Goal: Communication & Community: Answer question/provide support

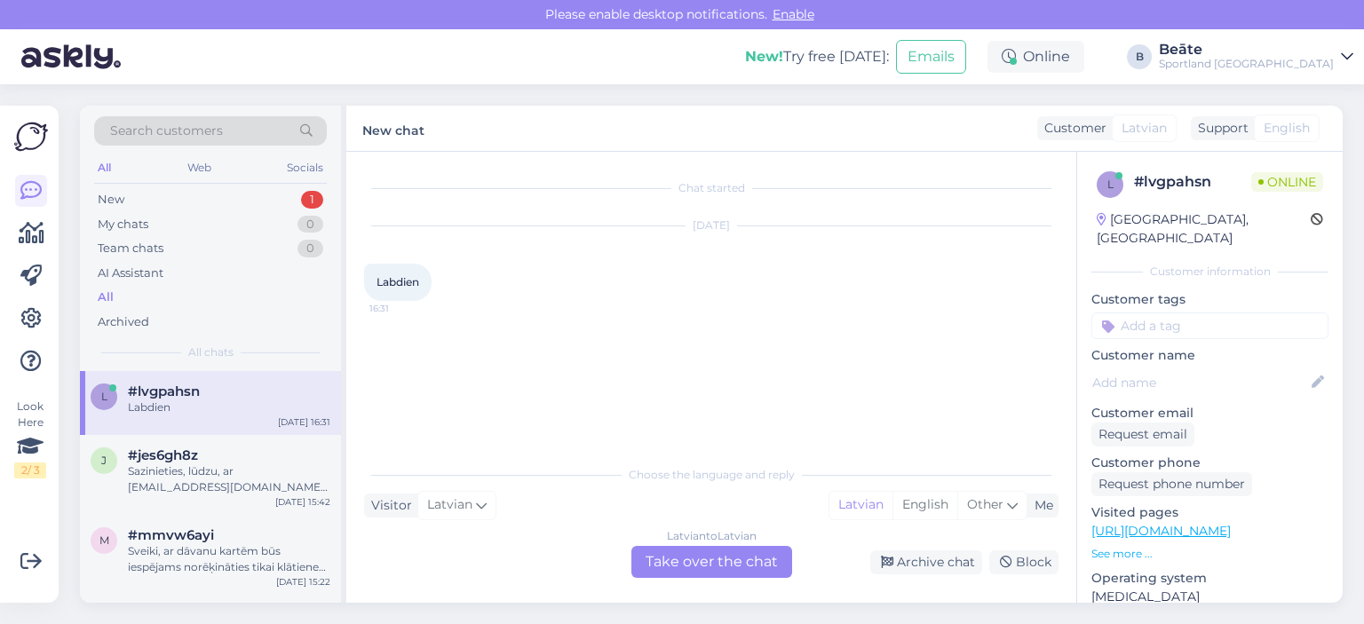
click at [699, 553] on div "Latvian to Latvian Take over the chat" at bounding box center [711, 562] width 161 height 32
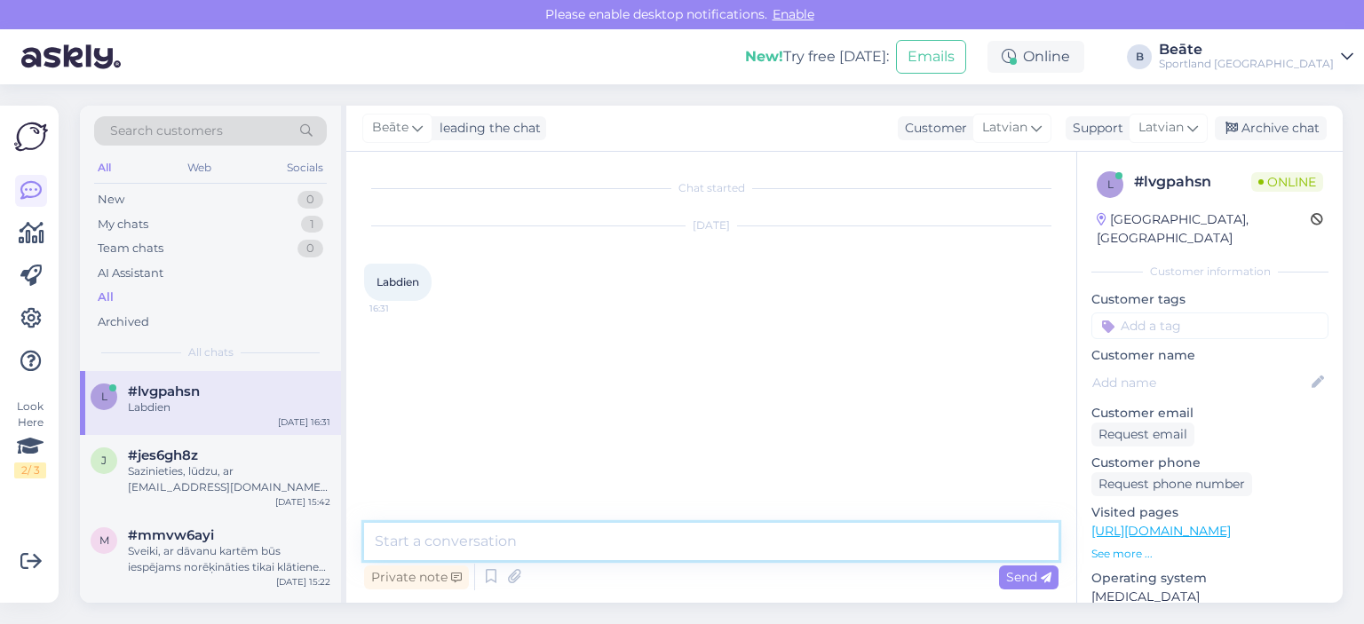
click at [699, 553] on textarea at bounding box center [711, 541] width 694 height 37
type textarea "Labdien"
type textarea "Kā varam Jums palīdzēt?"
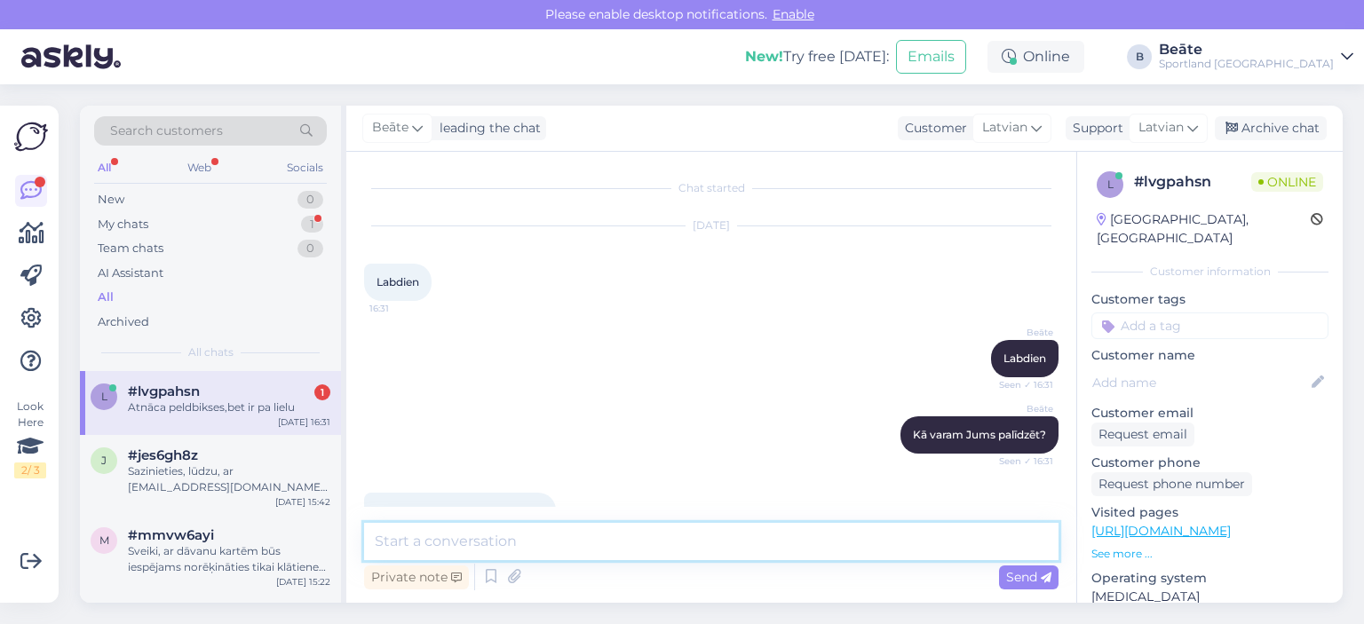
scroll to position [43, 0]
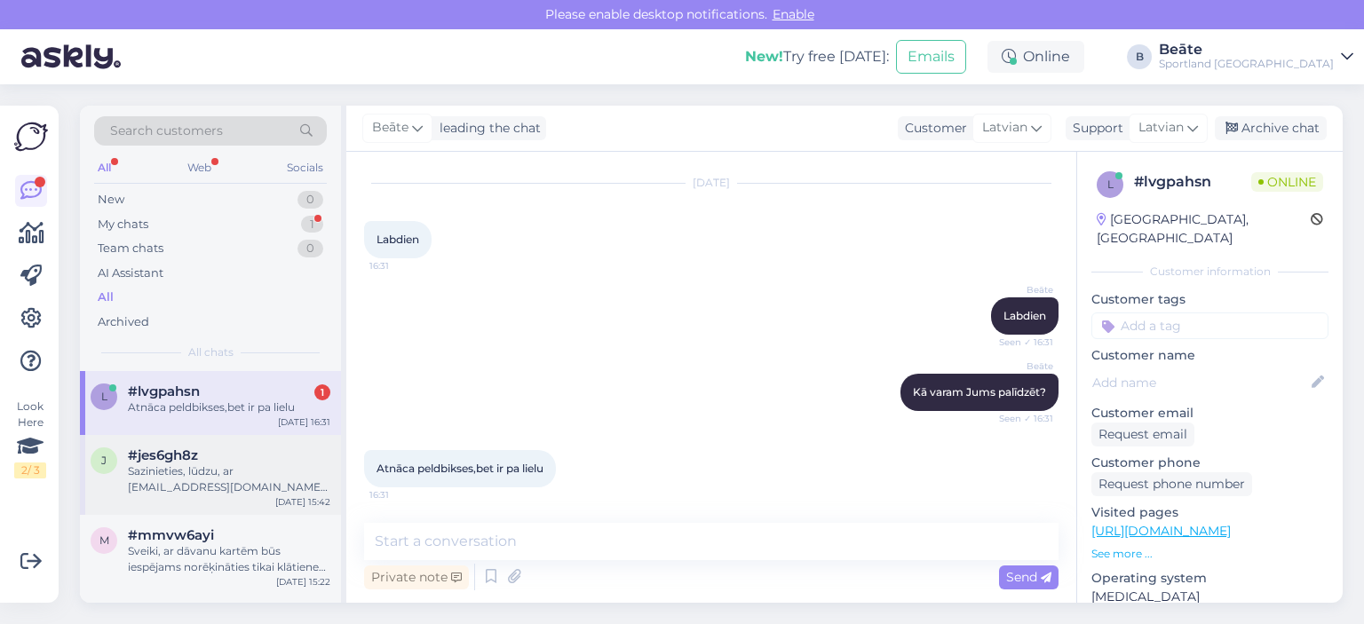
click at [229, 448] on div "#jes6gh8z" at bounding box center [229, 456] width 202 height 16
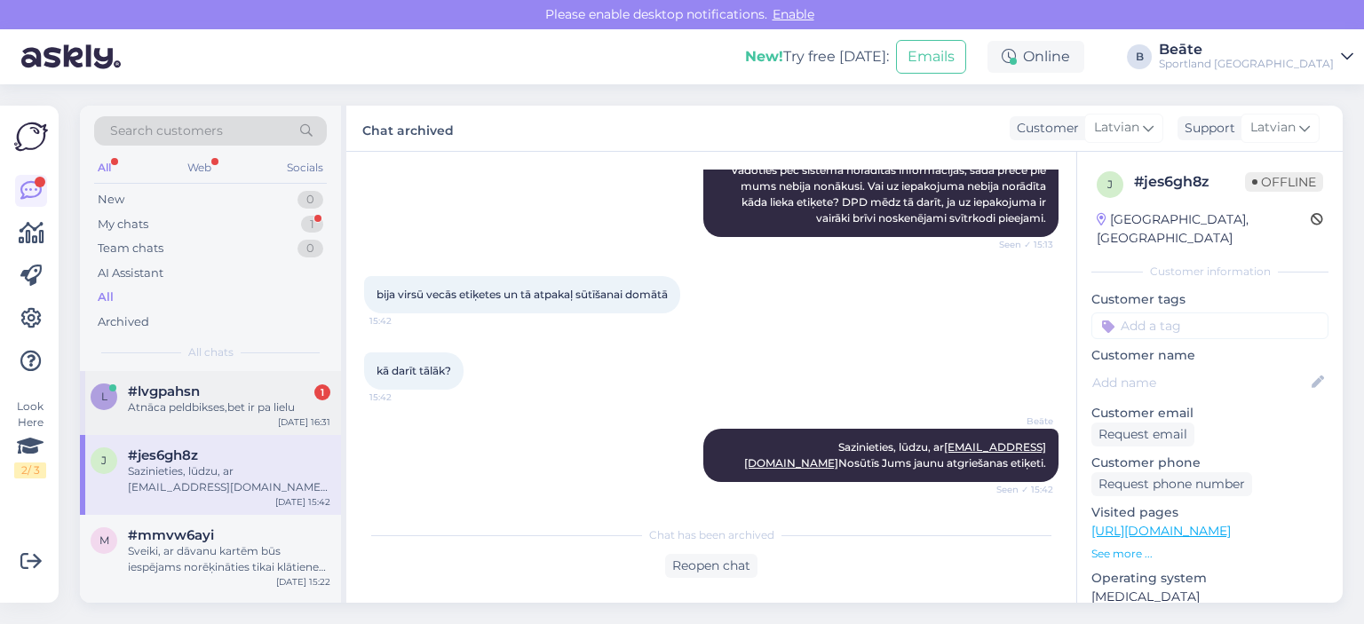
click at [238, 397] on div "#lvgpahsn 1" at bounding box center [229, 392] width 202 height 16
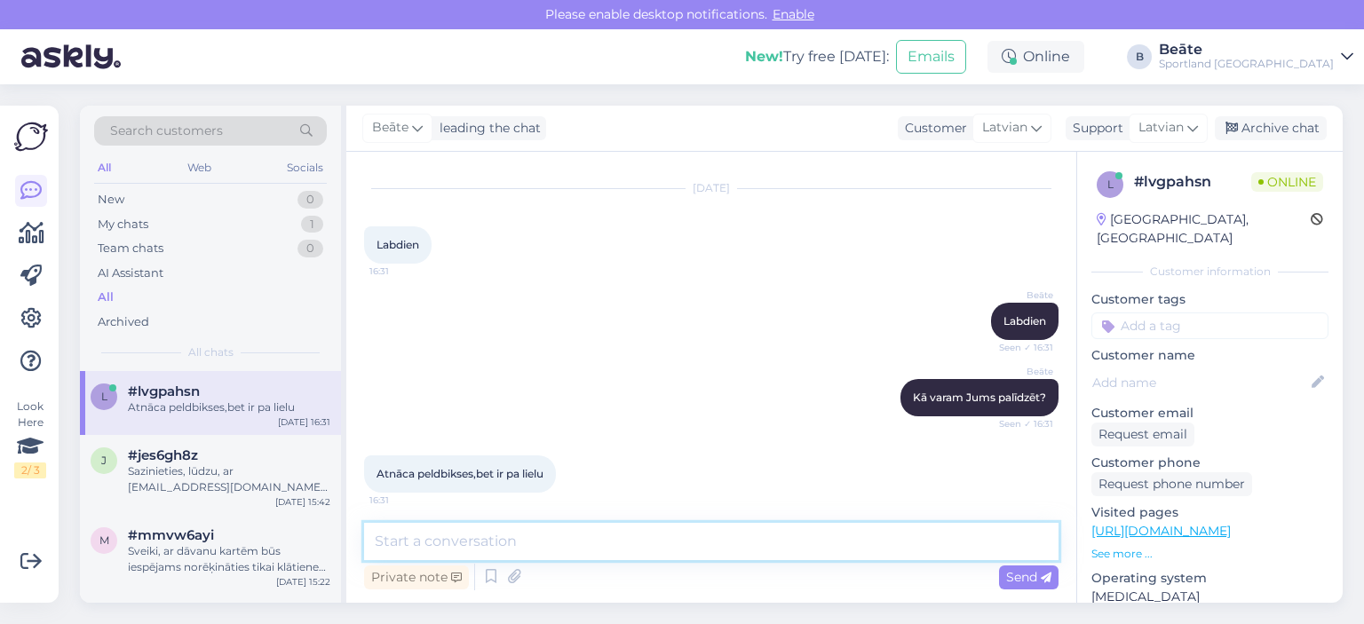
click at [661, 531] on textarea at bounding box center [711, 541] width 694 height 37
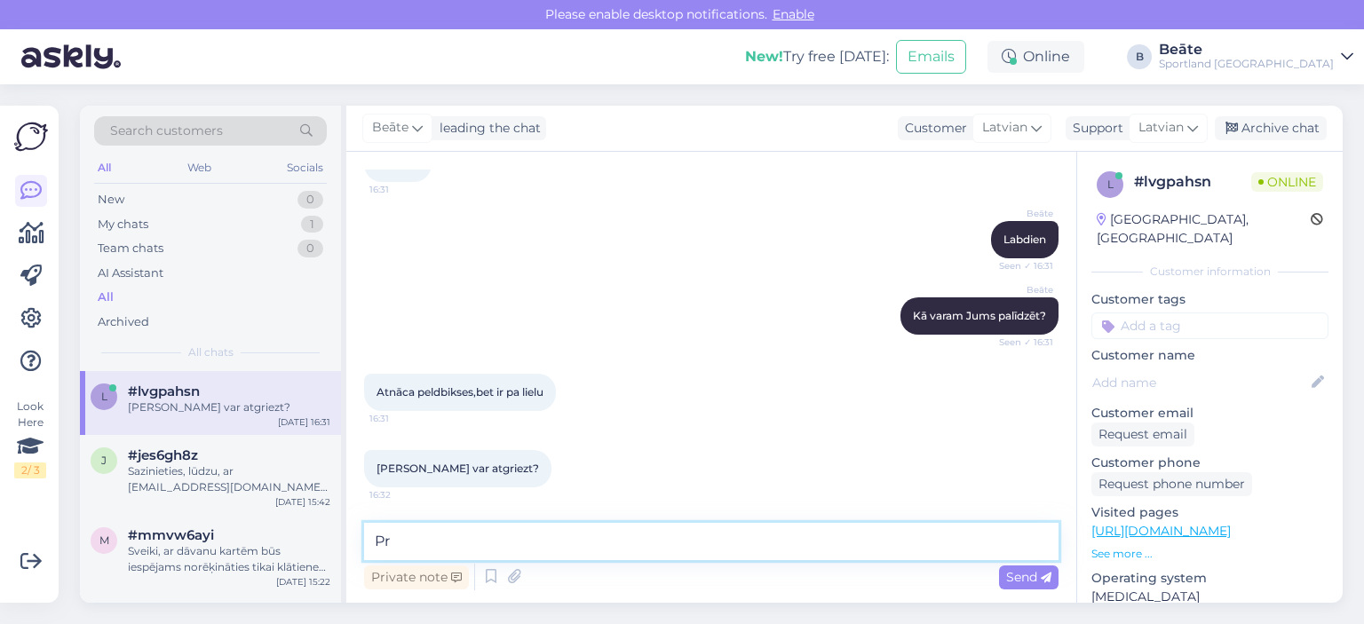
type textarea "P"
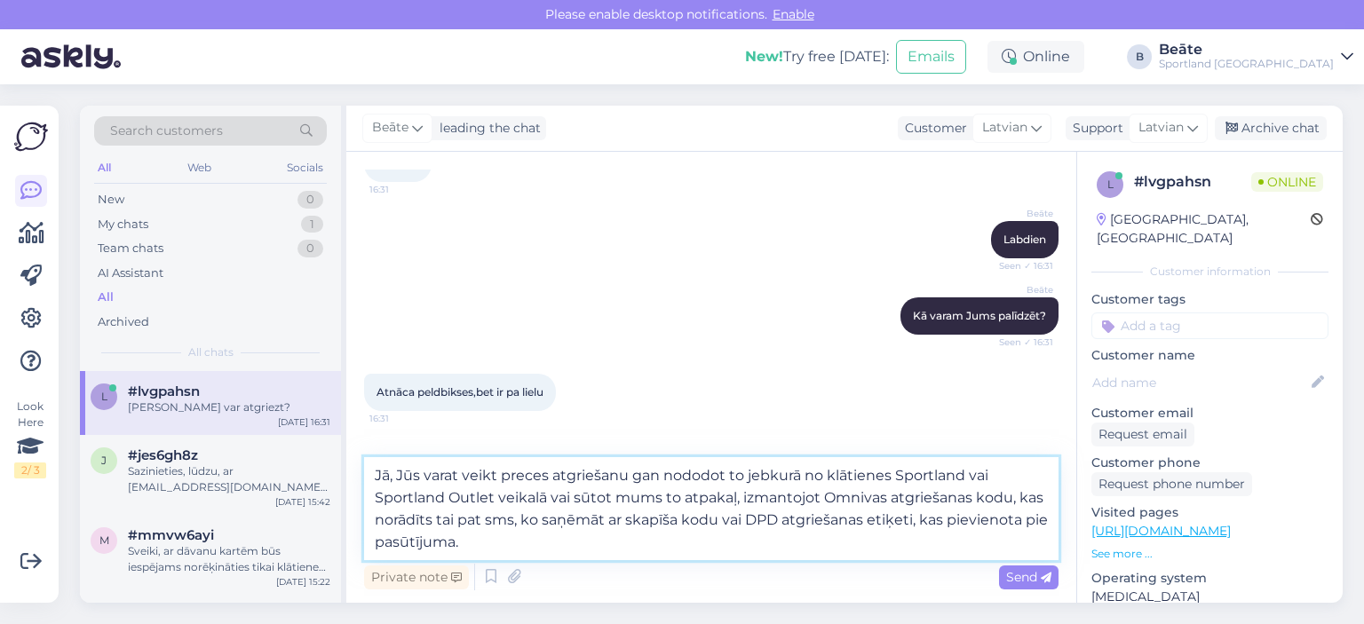
type textarea "Jā, Jūs varat veikt preces atgriešanu gan nododot to jebkurā no klātienes Sport…"
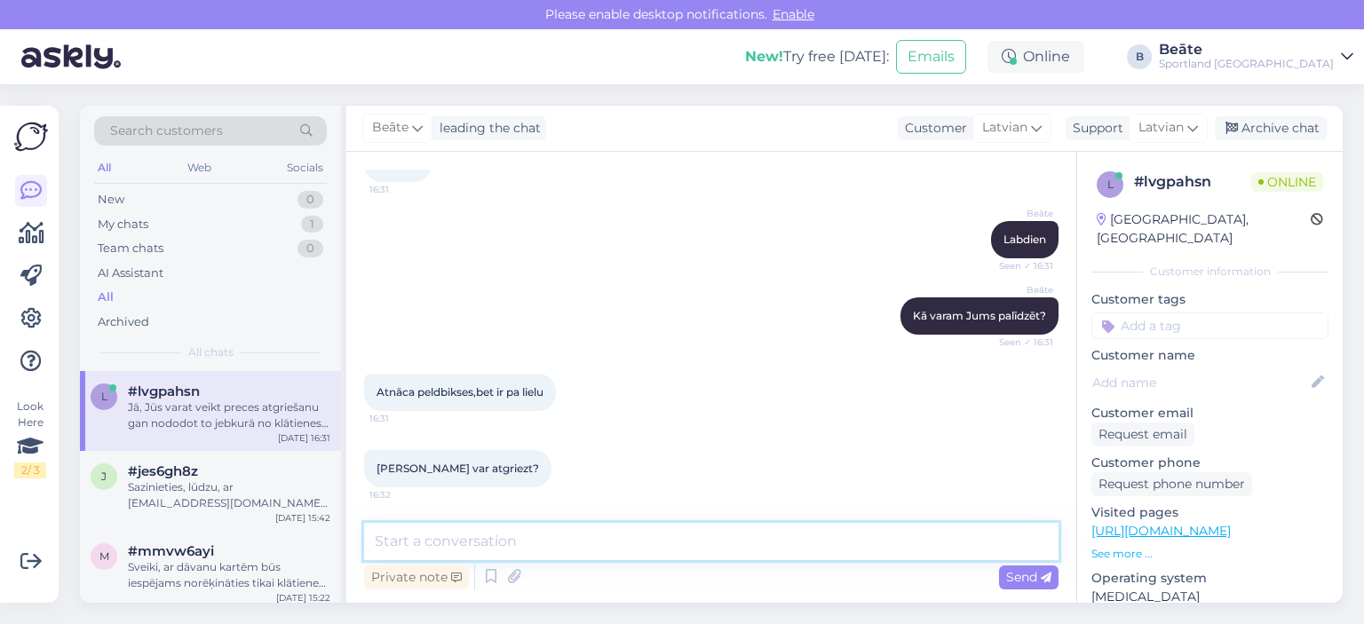
scroll to position [259, 0]
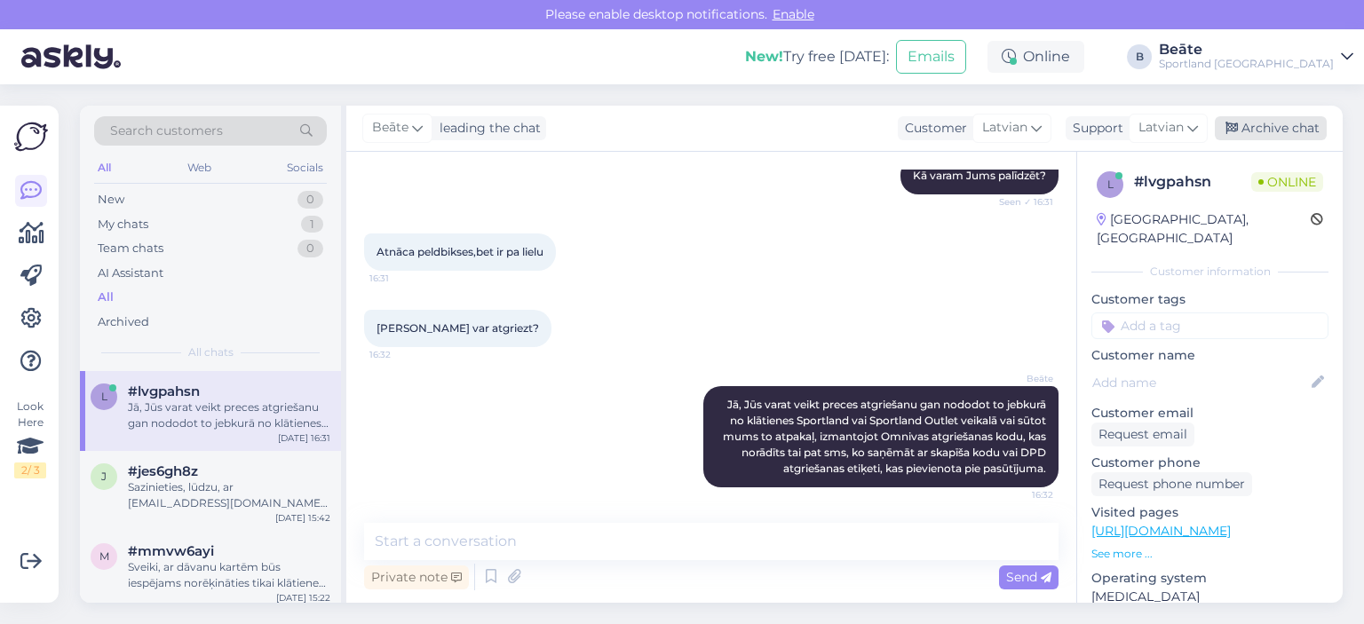
click at [1245, 138] on div "Archive chat" at bounding box center [1271, 128] width 112 height 24
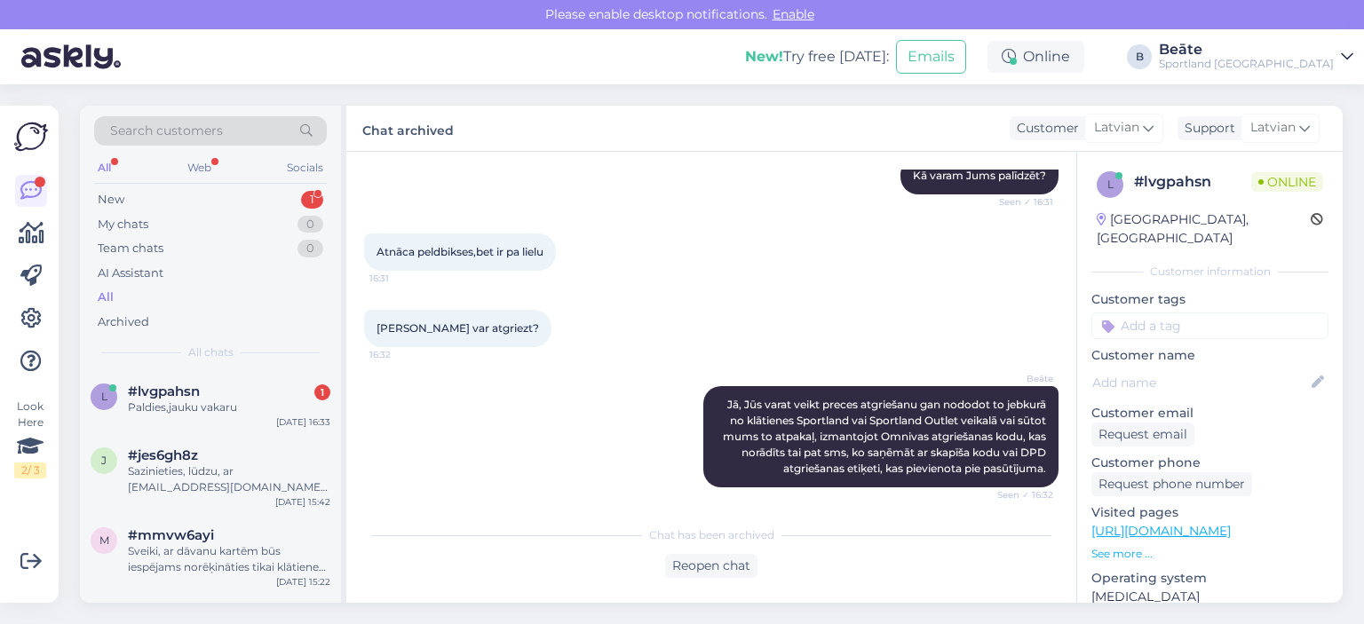
scroll to position [341, 0]
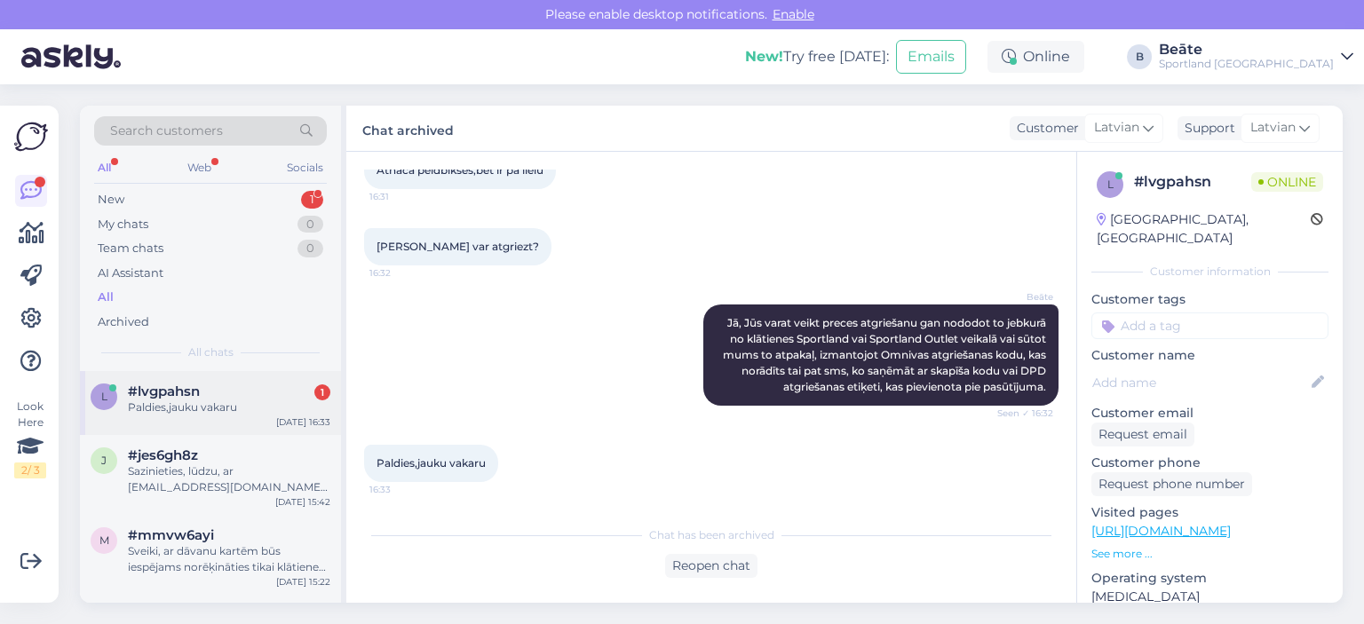
click at [277, 415] on div "Paldies,jauku vakaru" at bounding box center [229, 408] width 202 height 16
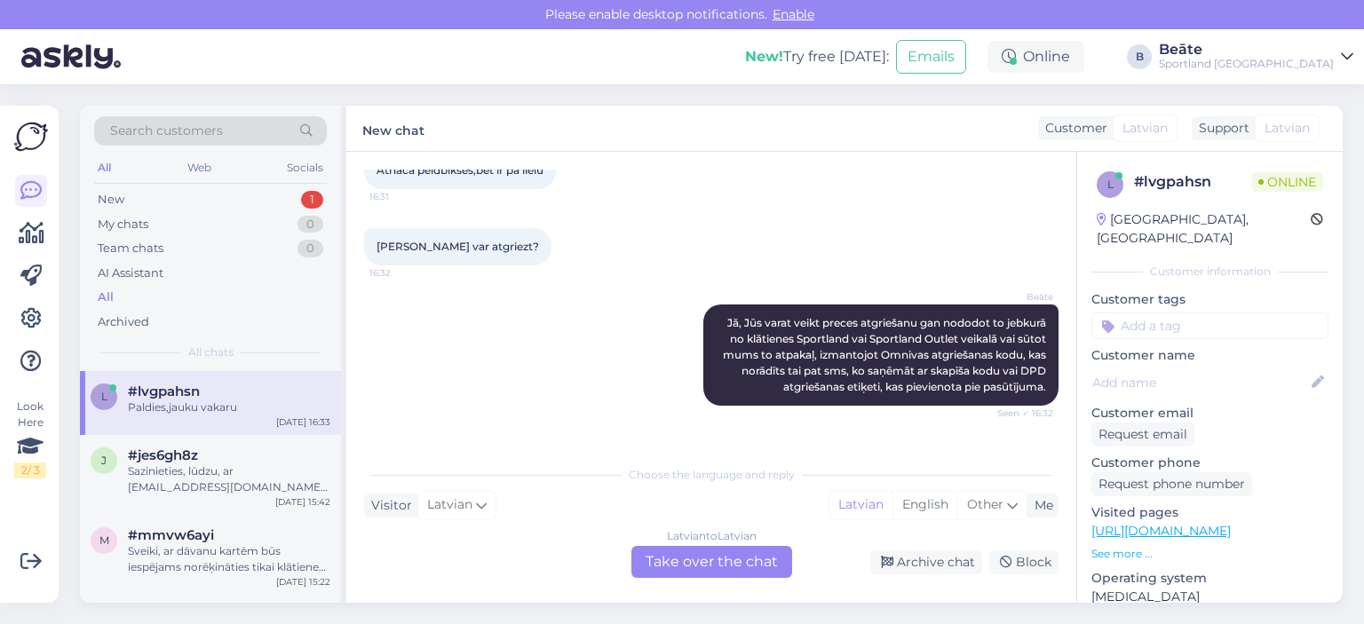
scroll to position [401, 0]
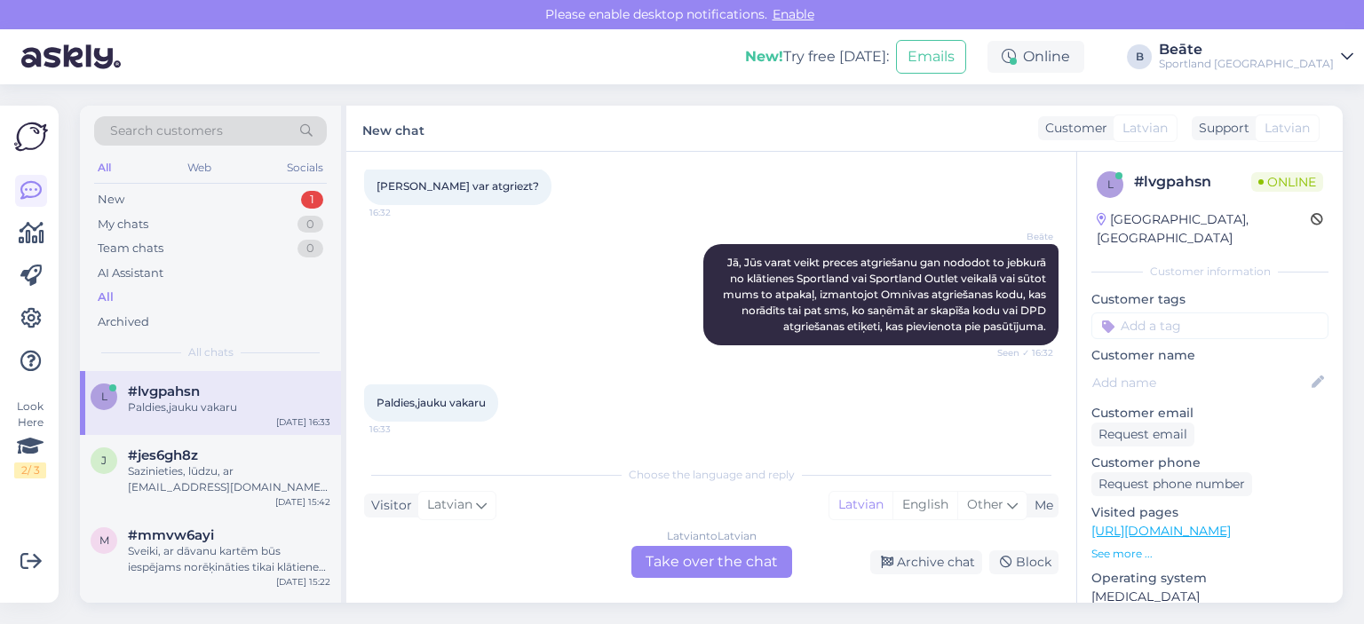
click at [694, 558] on div "Latvian to Latvian Take over the chat" at bounding box center [711, 562] width 161 height 32
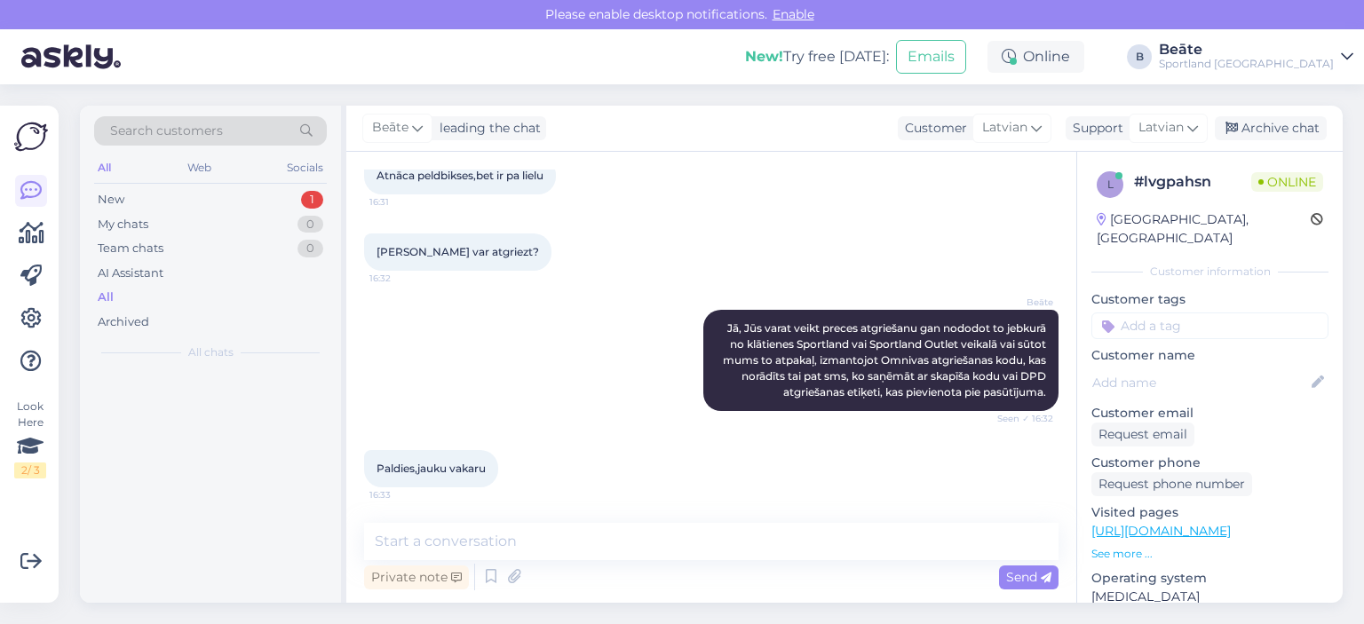
scroll to position [336, 0]
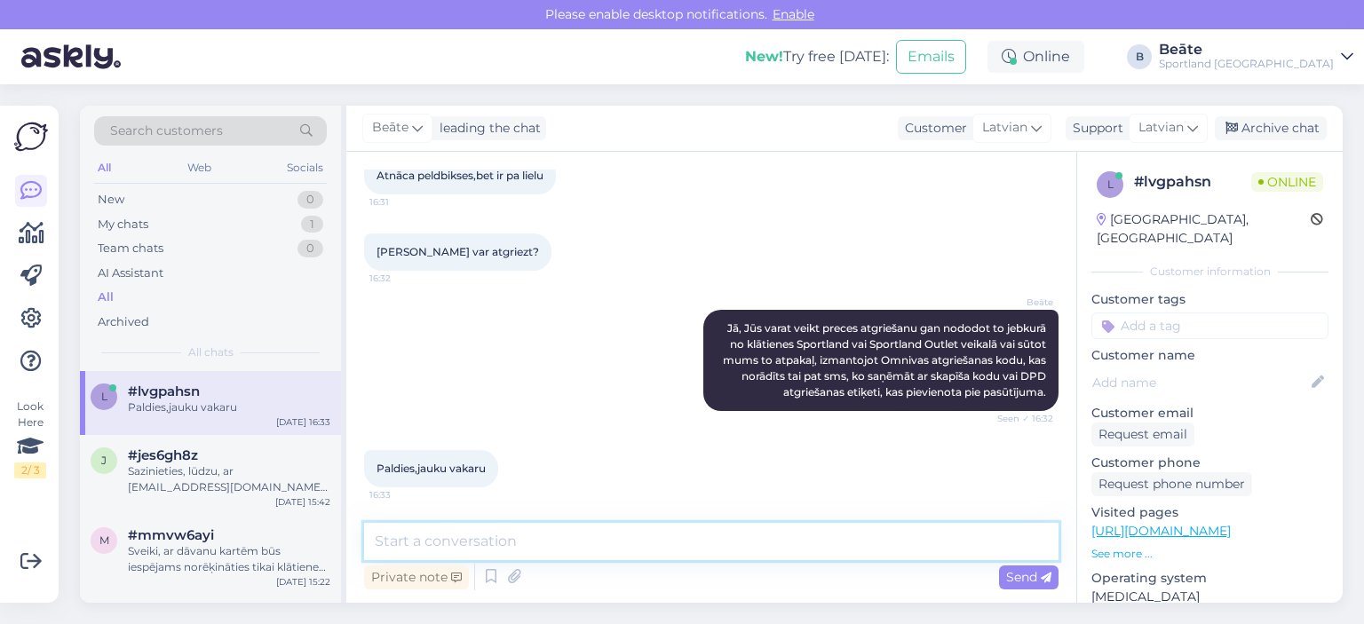
click at [654, 543] on textarea at bounding box center [711, 541] width 694 height 37
type textarea "Jums arī jauku vakaru! :)"
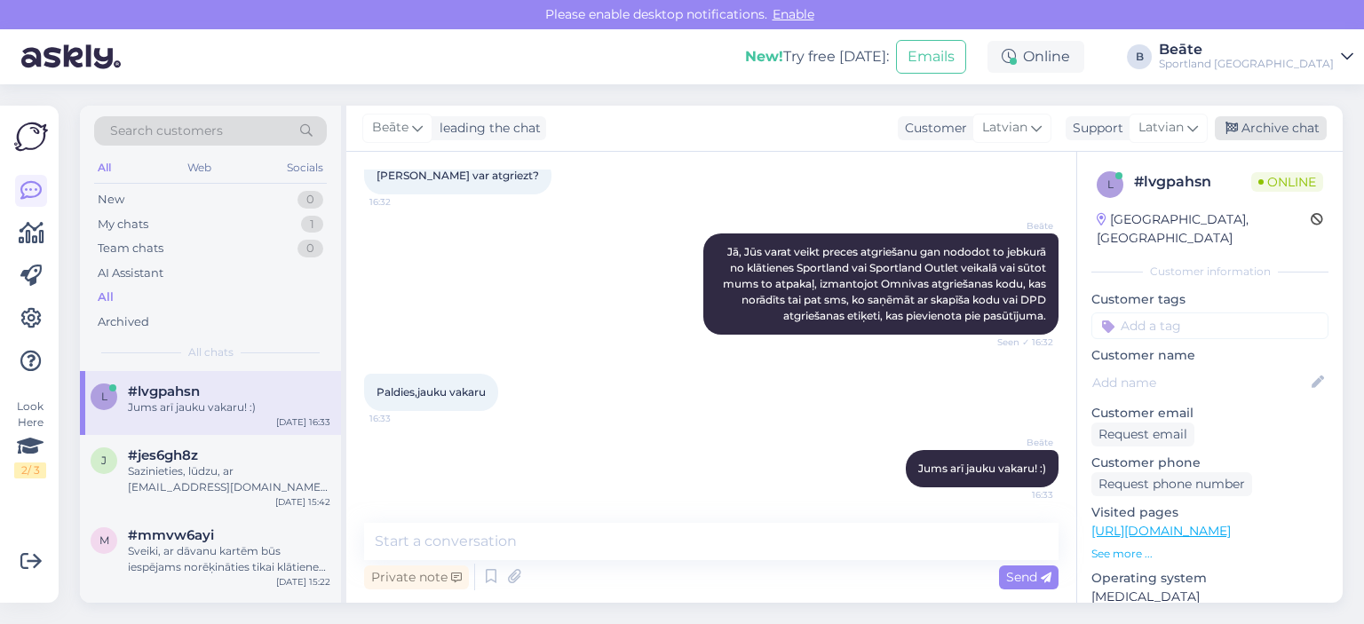
click at [1289, 133] on div "Archive chat" at bounding box center [1271, 128] width 112 height 24
